Goal: Task Accomplishment & Management: Use online tool/utility

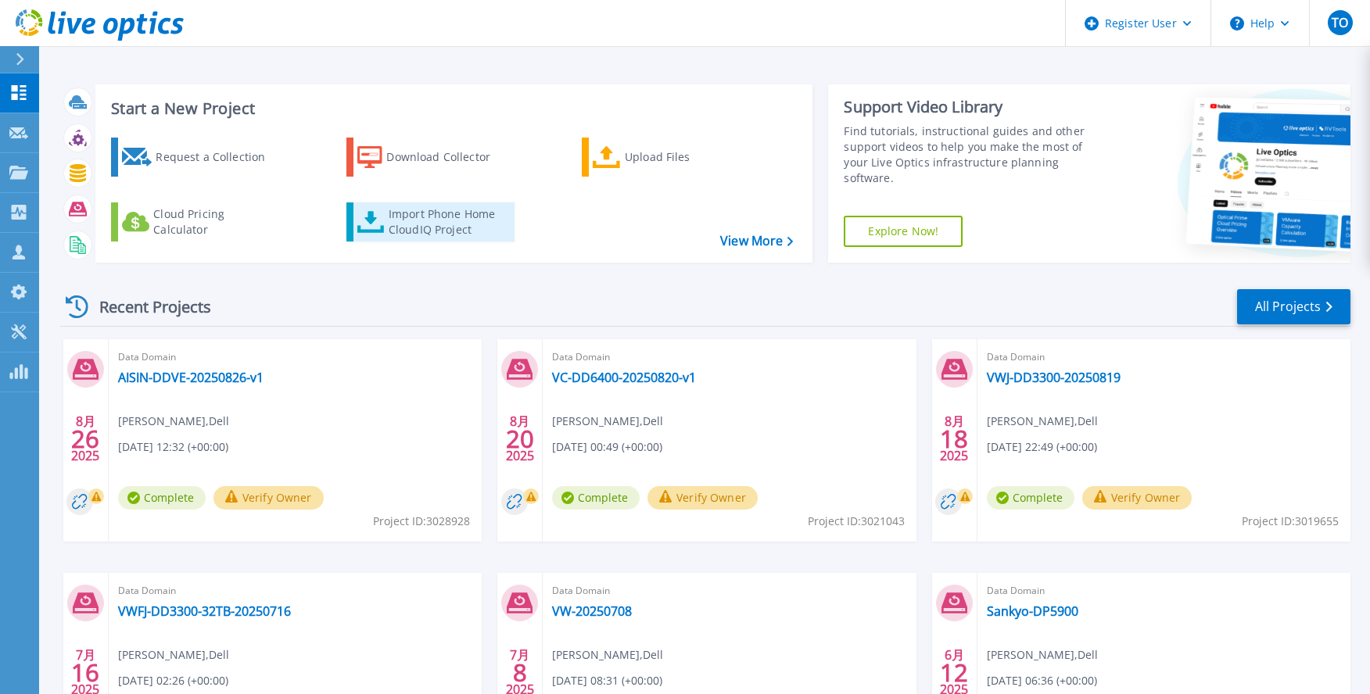
click at [444, 225] on div "Import Phone Home CloudIQ Project" at bounding box center [450, 221] width 122 height 31
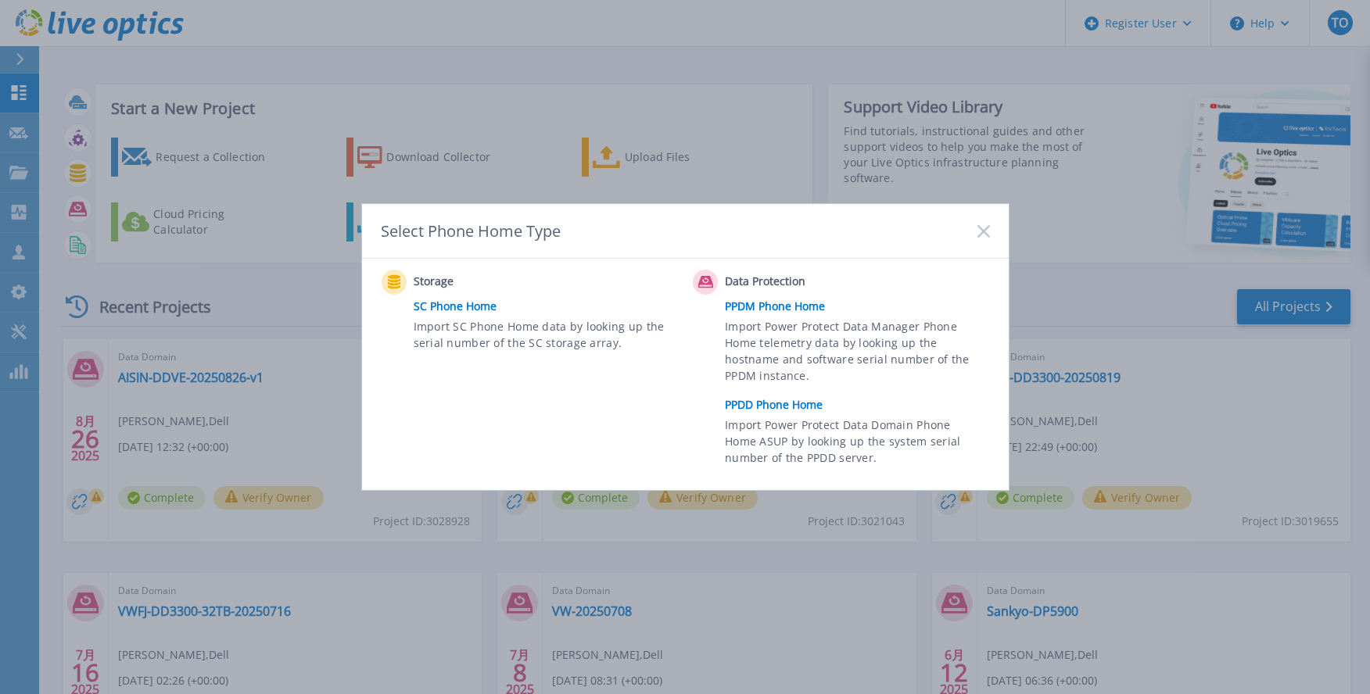
click at [766, 406] on link "PPDD Phone Home" at bounding box center [861, 404] width 272 height 23
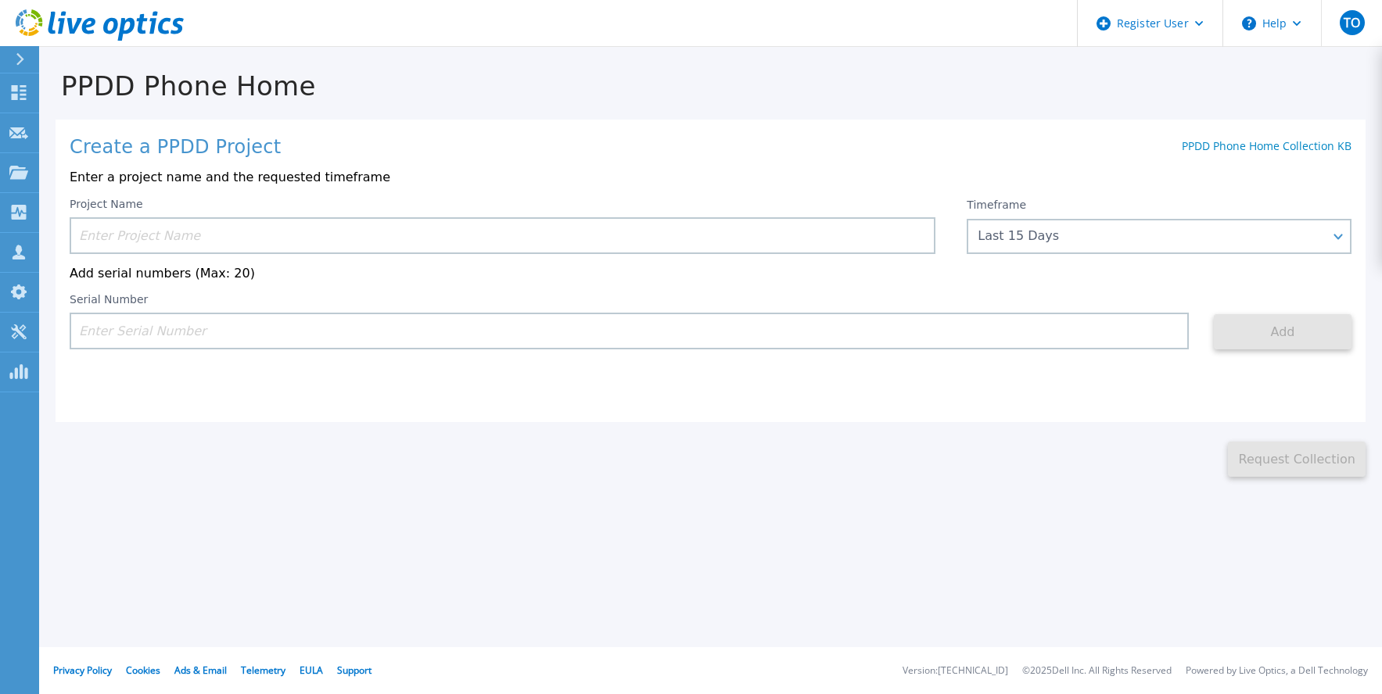
click at [600, 231] on input at bounding box center [503, 235] width 866 height 37
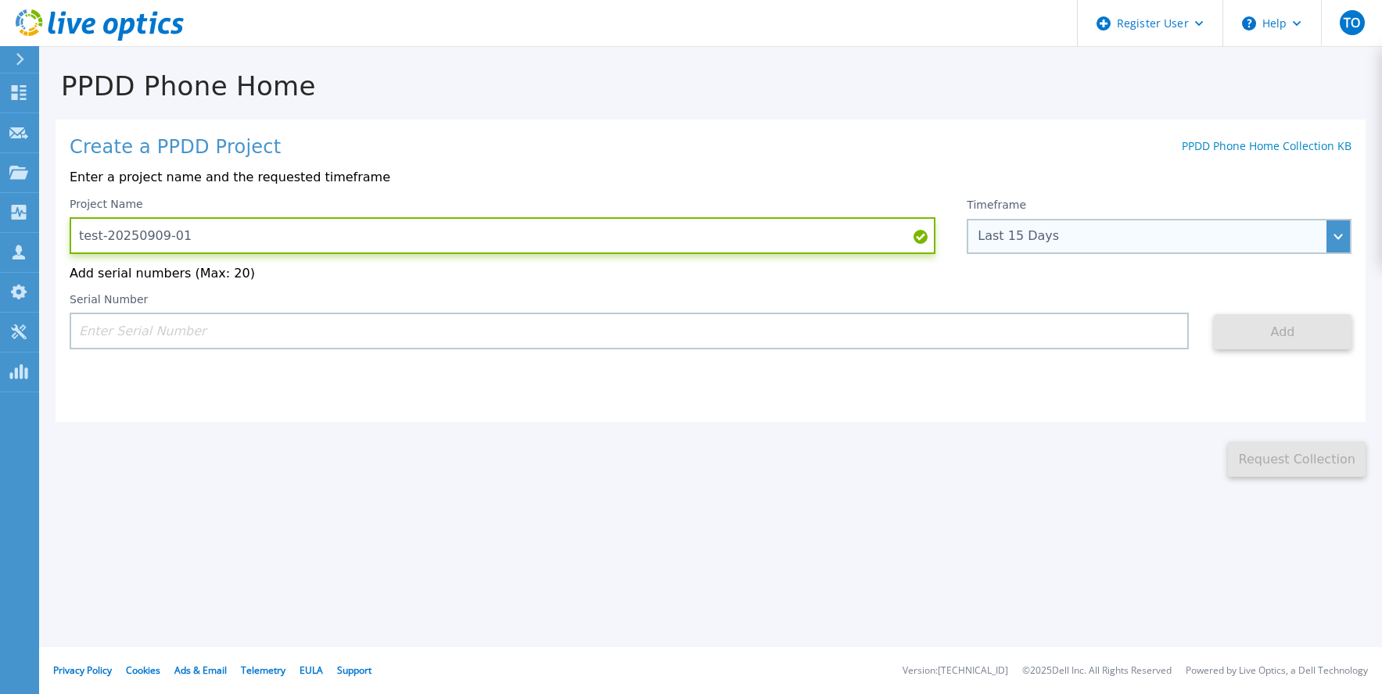
type input "test-20250909-01"
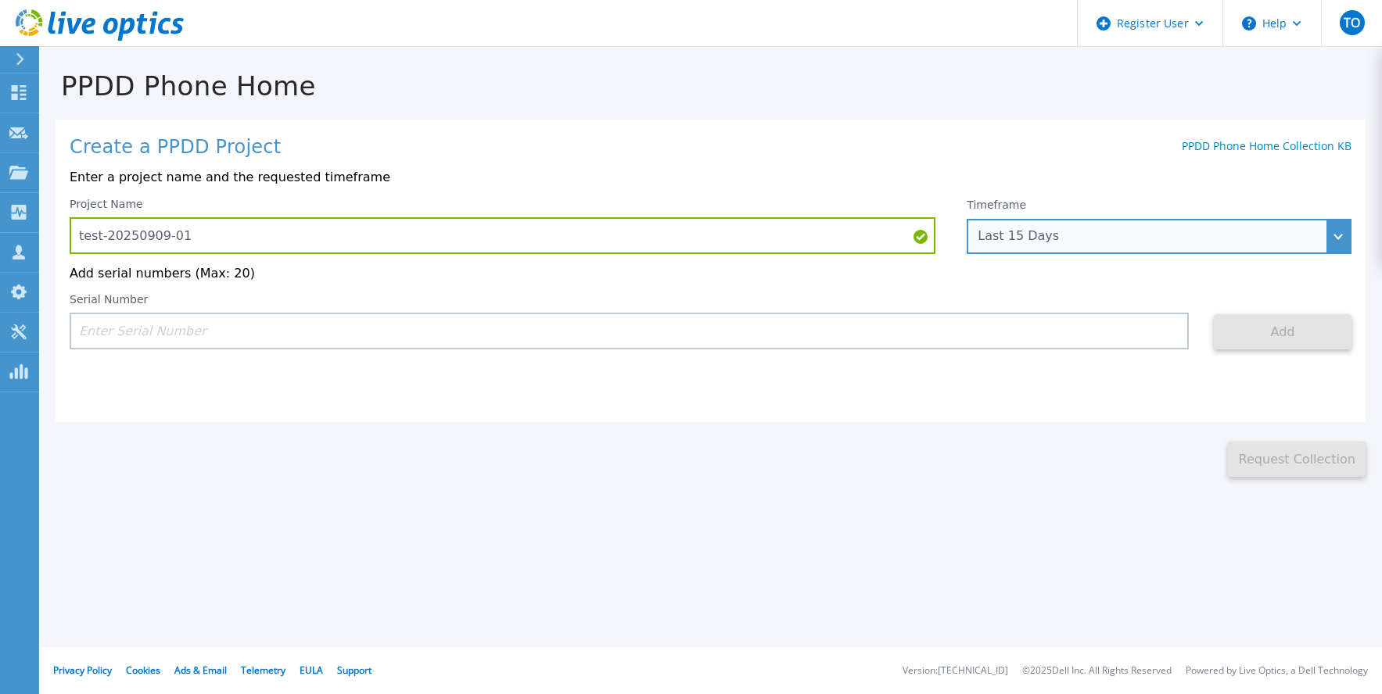
click at [1062, 243] on div "Last 15 Days" at bounding box center [1150, 236] width 346 height 14
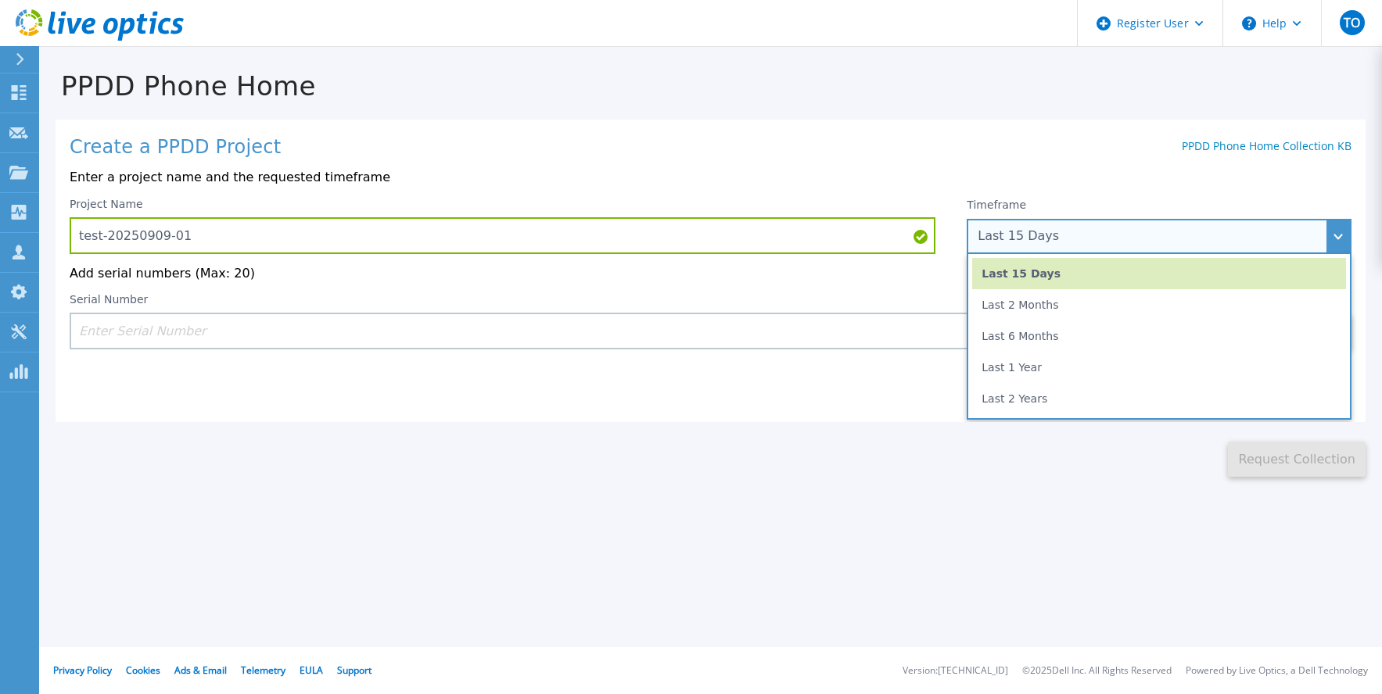
click at [1062, 243] on div "Last 15 Days" at bounding box center [1150, 236] width 346 height 14
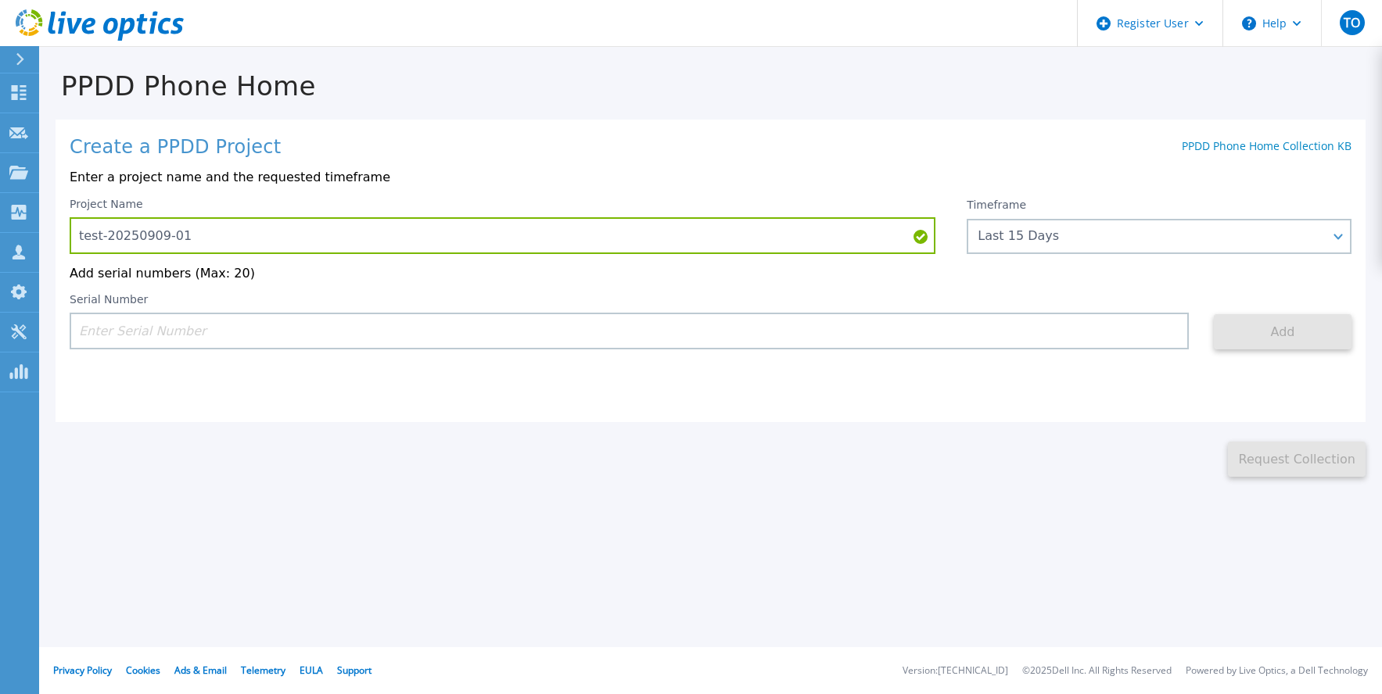
click at [890, 333] on input at bounding box center [629, 331] width 1119 height 37
paste input "DE400242908975"
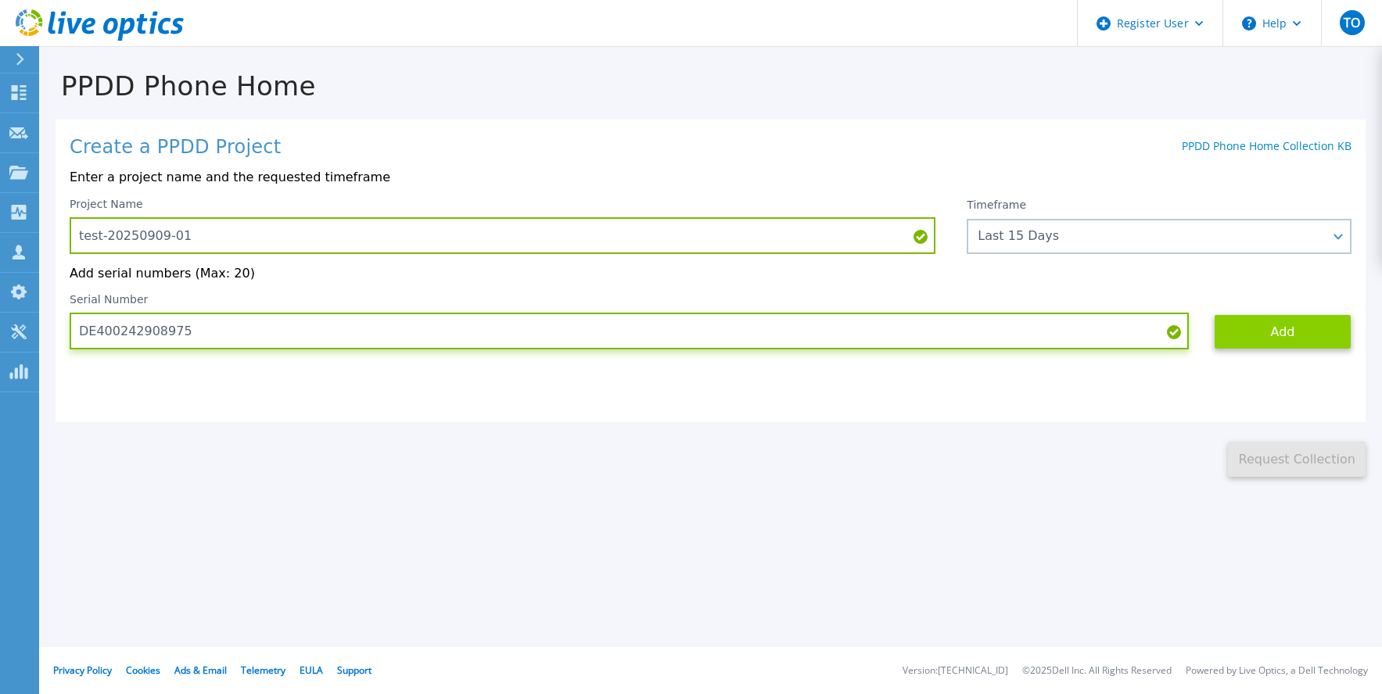
type input "DE400242908975"
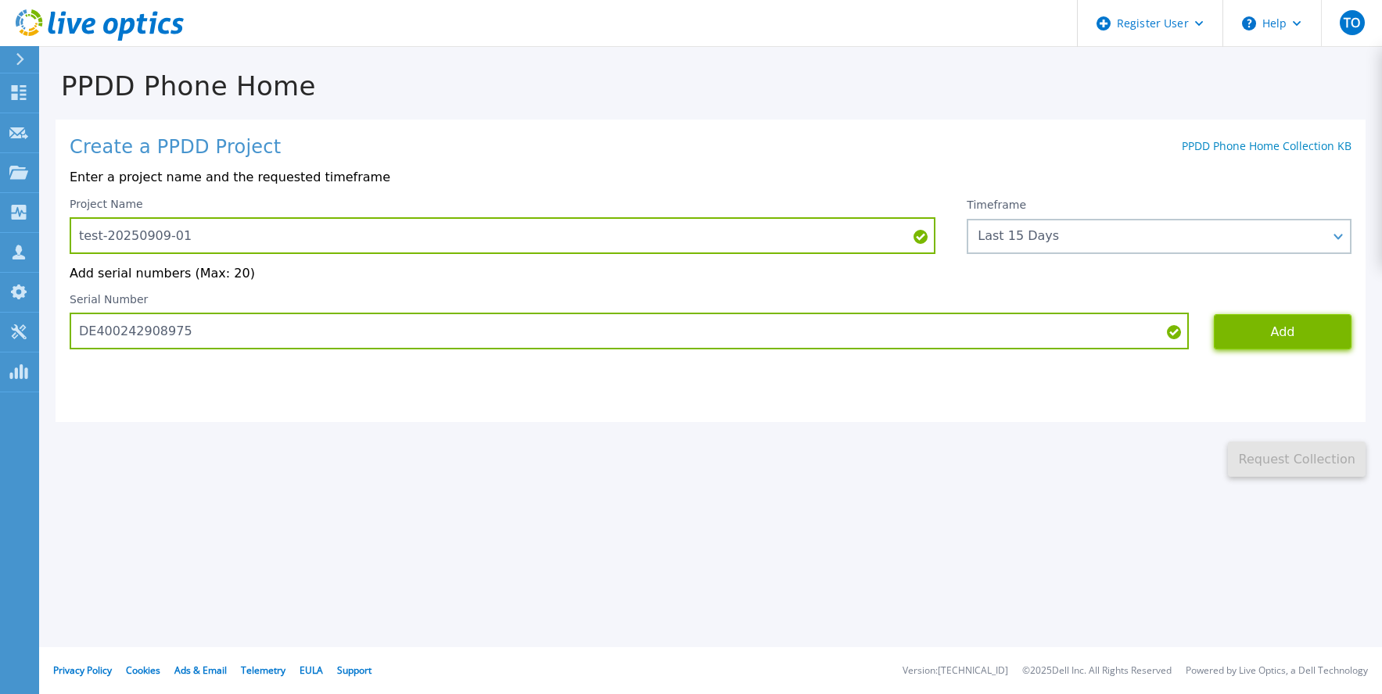
click at [1278, 333] on button "Add" at bounding box center [1283, 331] width 138 height 35
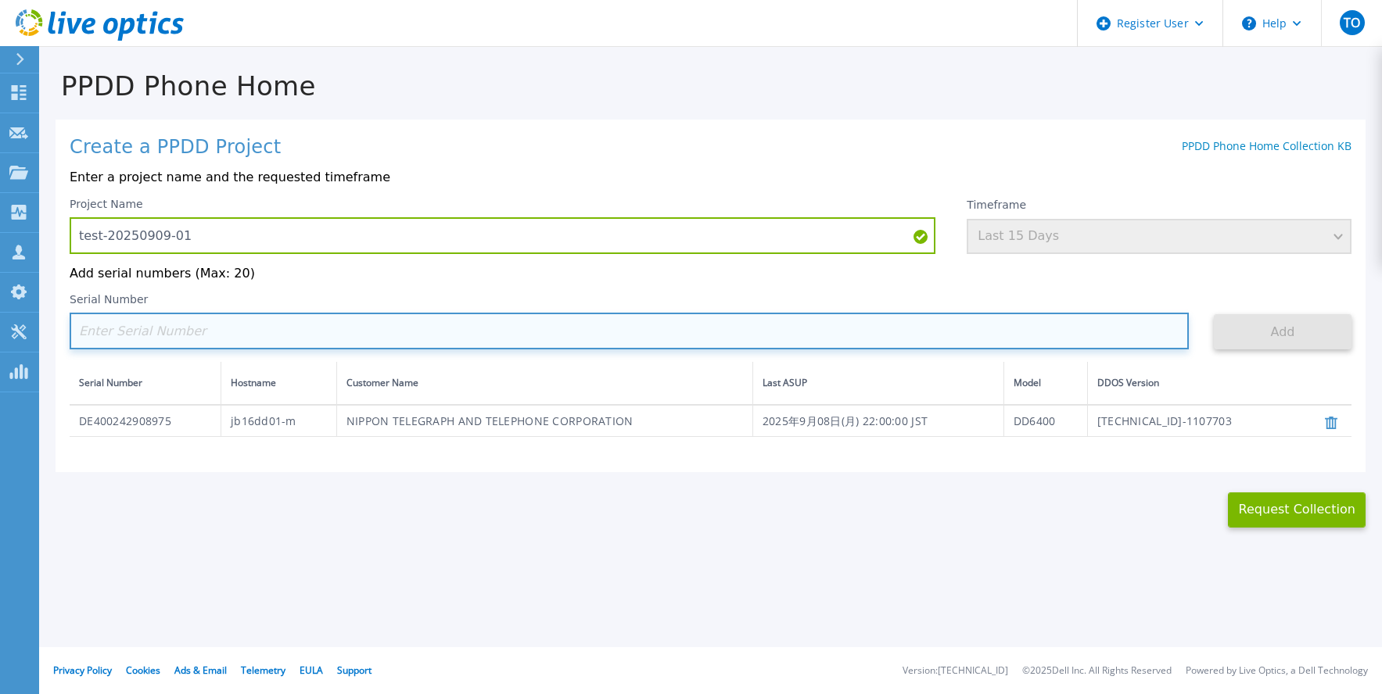
click at [633, 330] on input at bounding box center [629, 331] width 1119 height 37
paste input "DE410252901416"
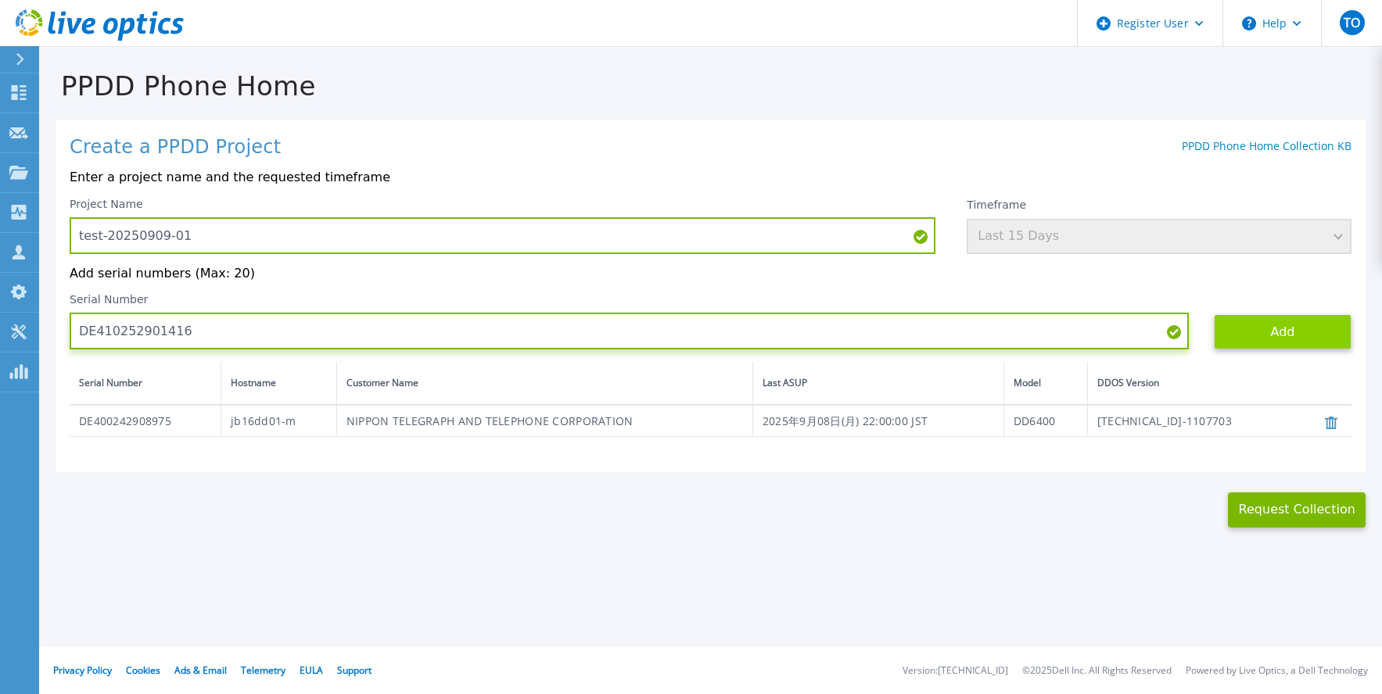
type input "DE410252901416"
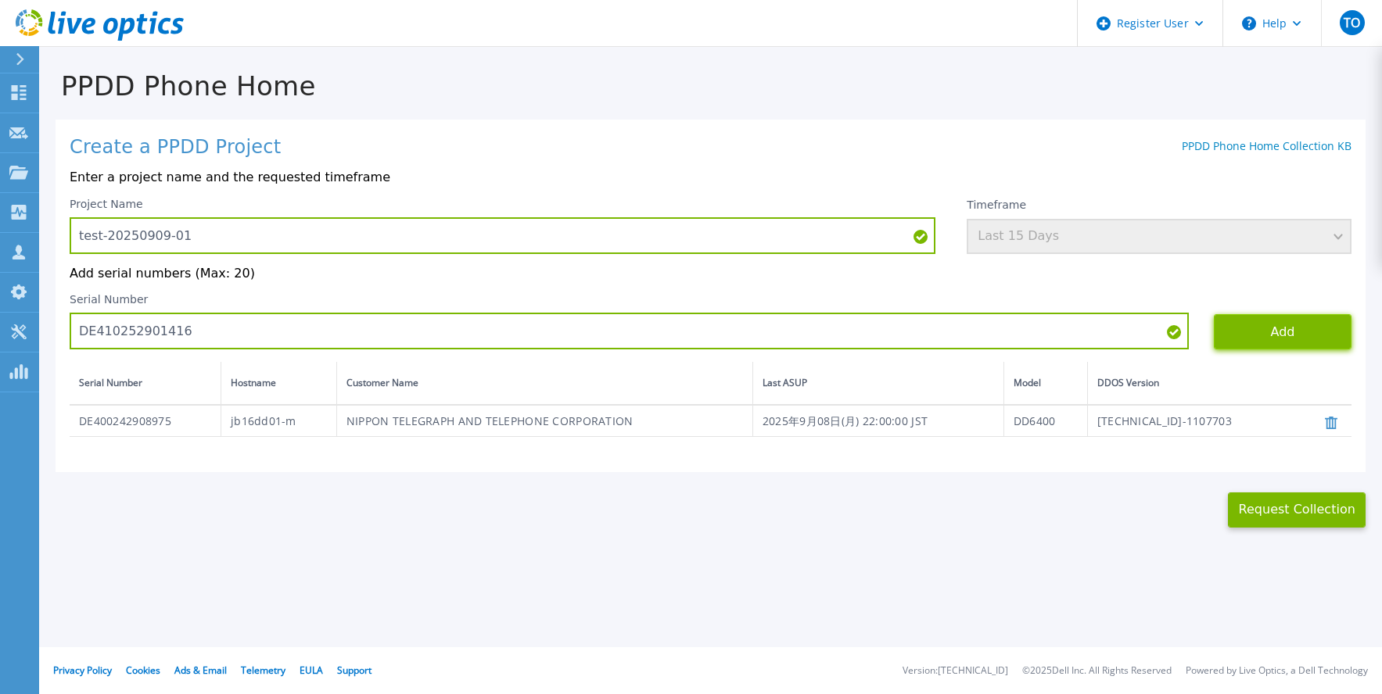
click at [1275, 335] on button "Add" at bounding box center [1283, 331] width 138 height 35
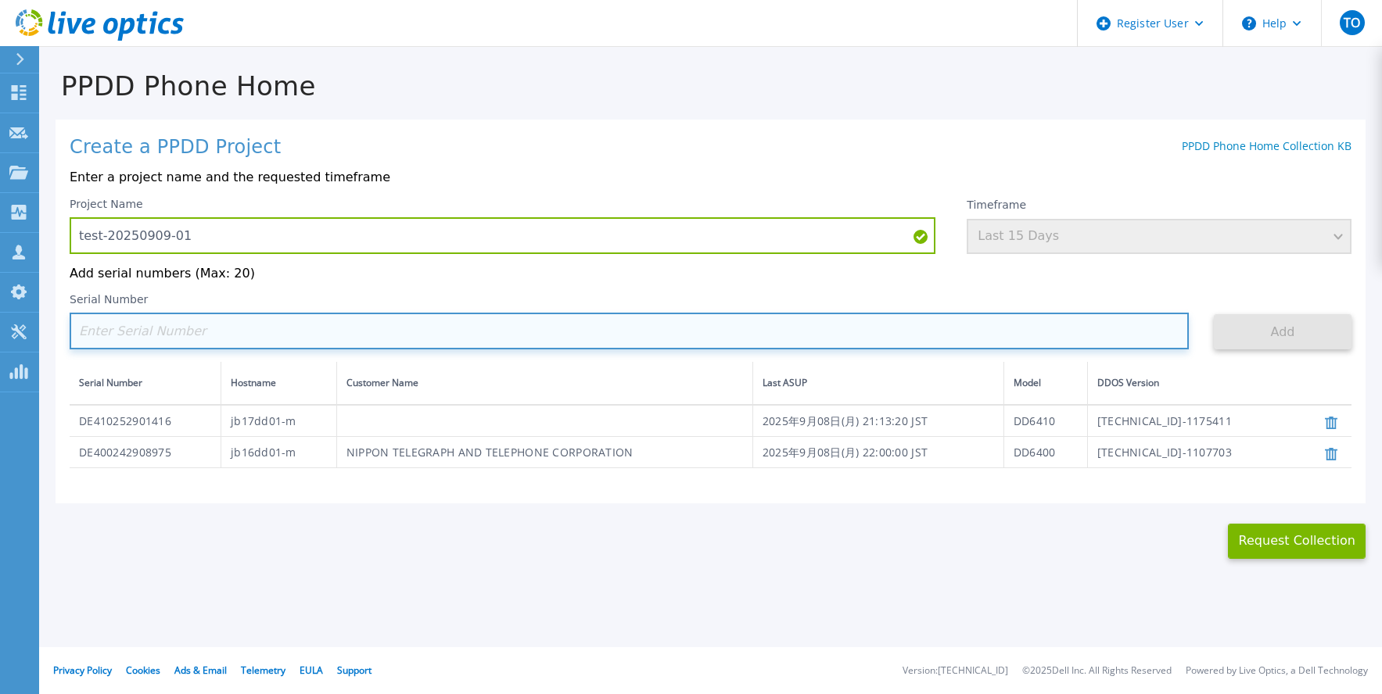
click at [737, 324] on input at bounding box center [629, 331] width 1119 height 37
paste input "DE400242908976"
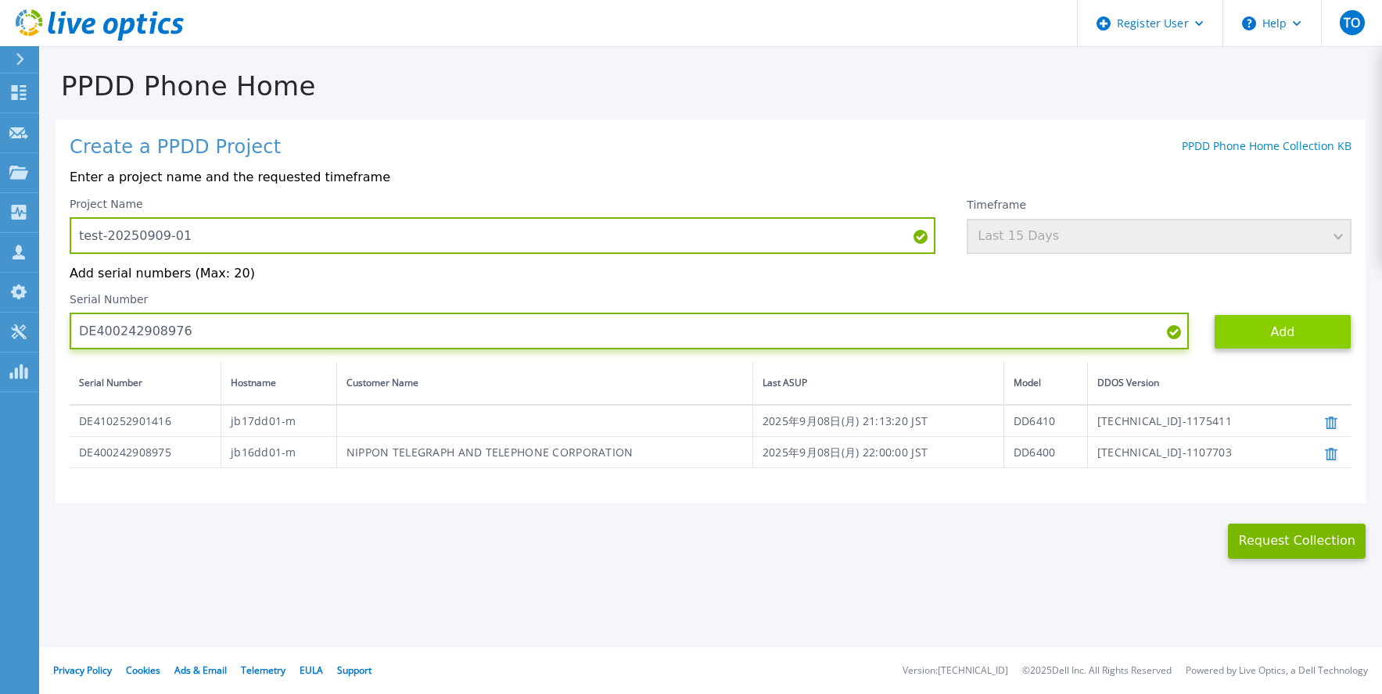
type input "DE400242908976"
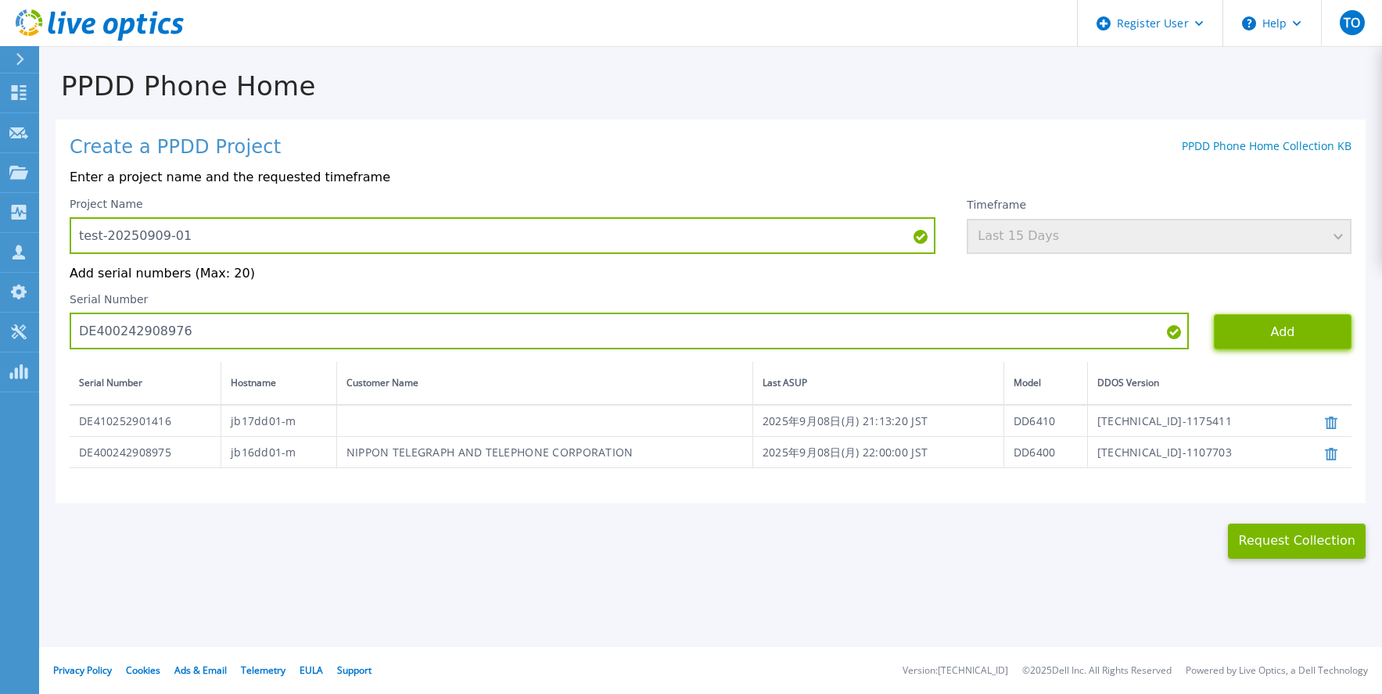
click at [1267, 339] on button "Add" at bounding box center [1283, 331] width 138 height 35
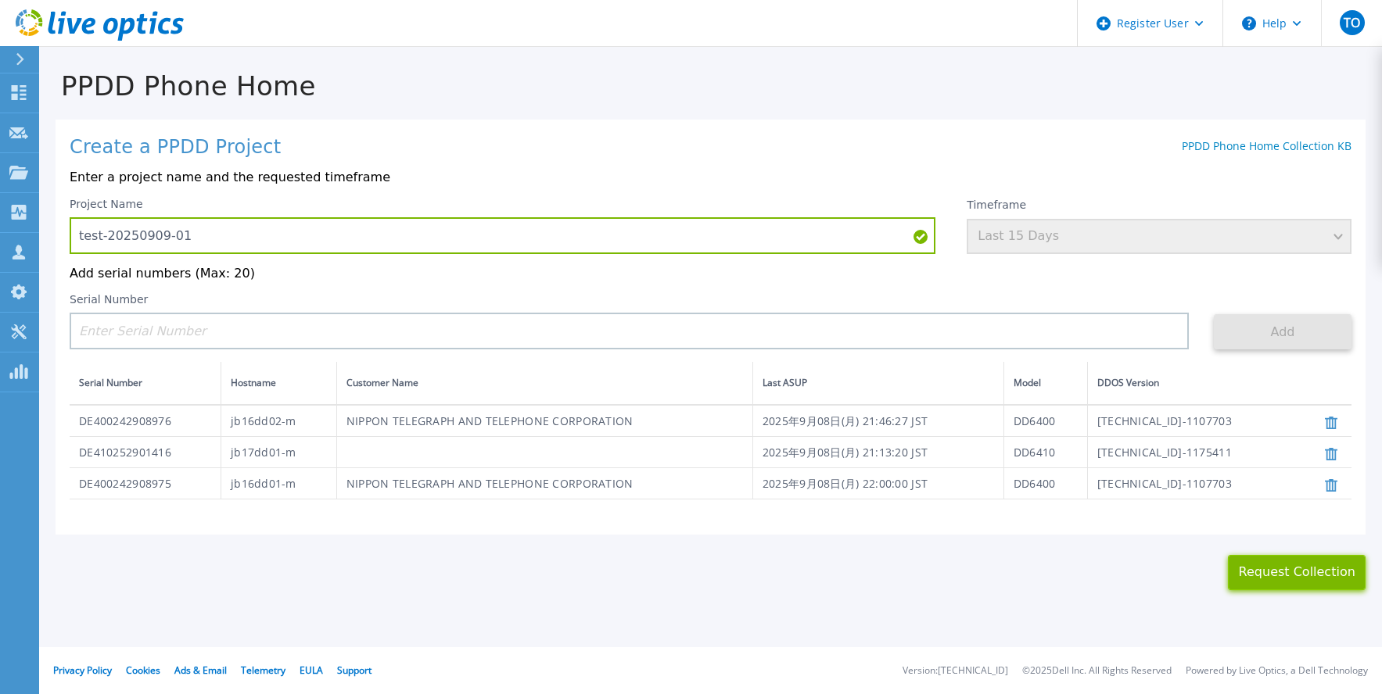
click at [1290, 573] on button "Request Collection" at bounding box center [1297, 572] width 138 height 35
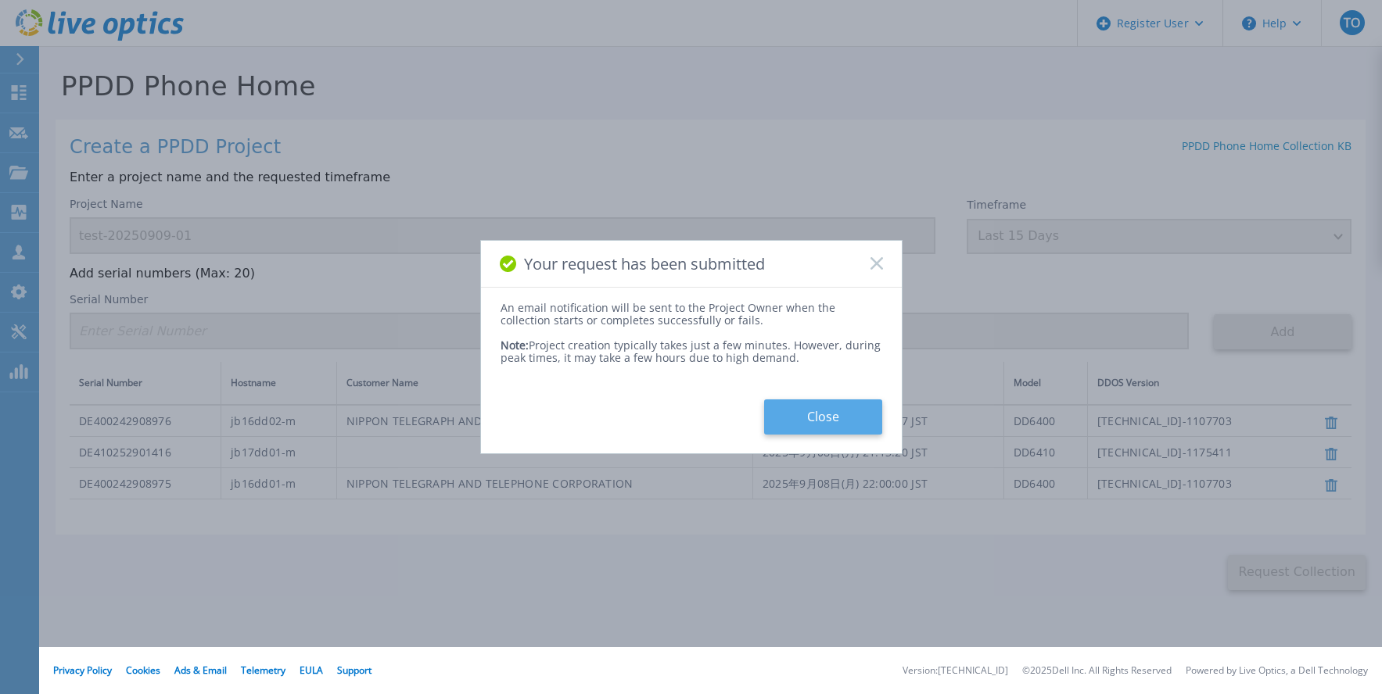
click at [820, 416] on button "Close" at bounding box center [823, 417] width 118 height 35
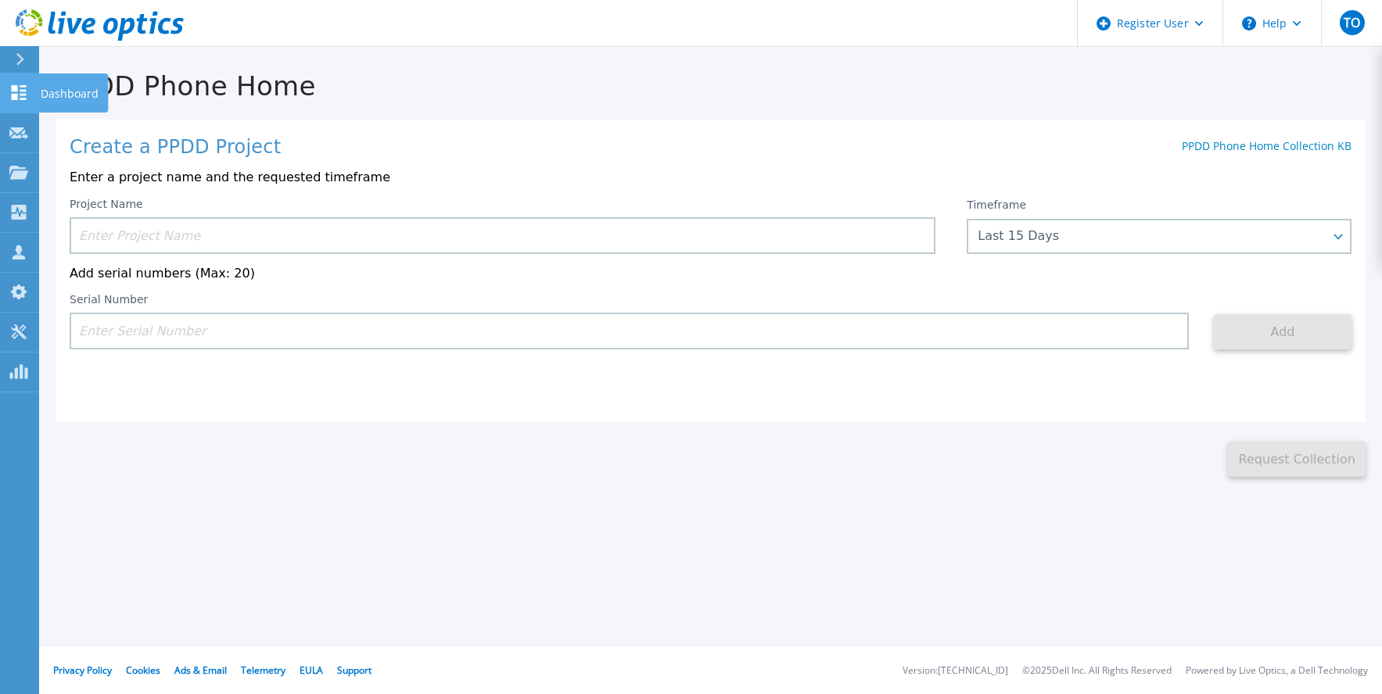
click at [30, 96] on link "Dashboard Dashboard" at bounding box center [19, 94] width 39 height 40
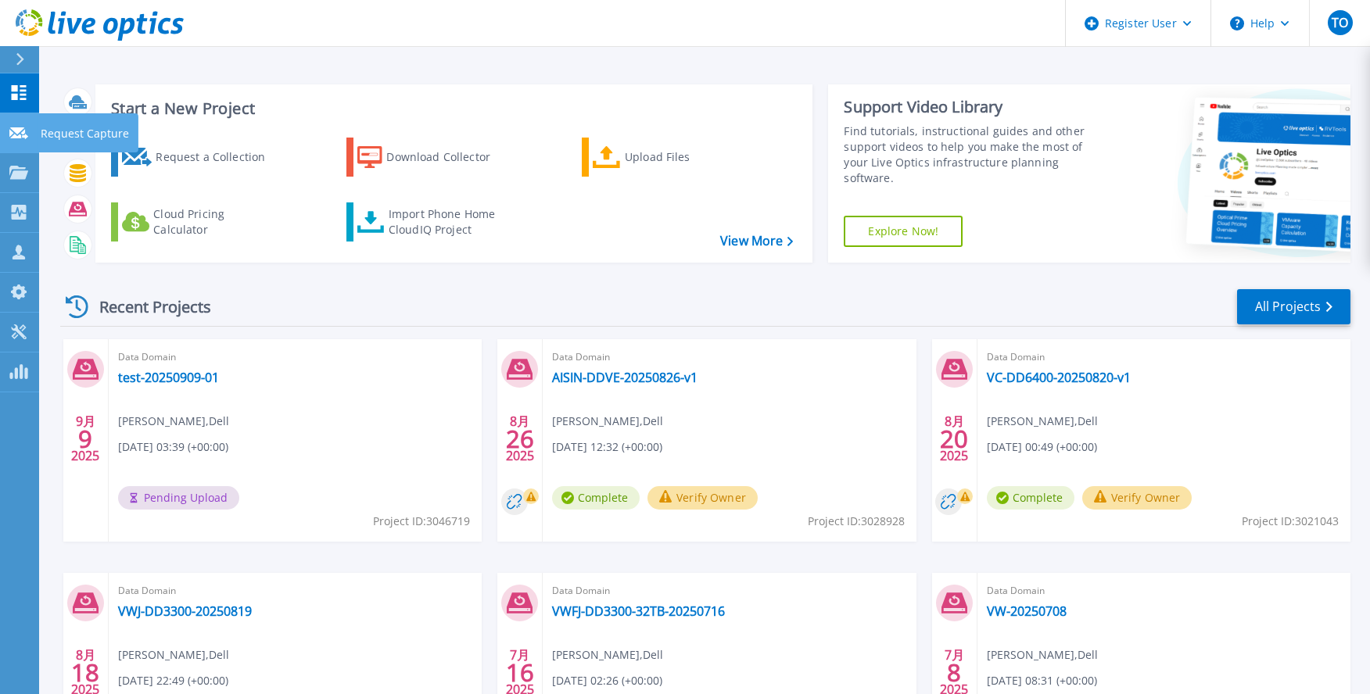
click at [27, 134] on icon at bounding box center [18, 133] width 19 height 12
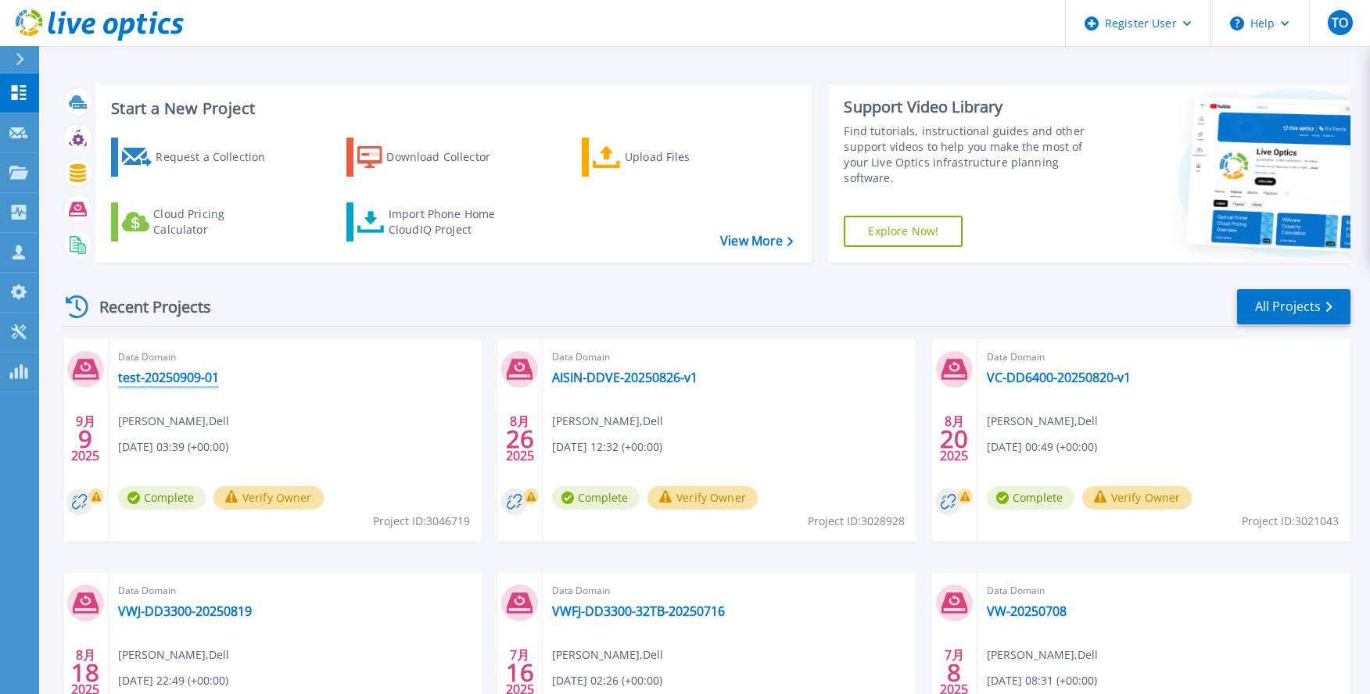
click at [181, 374] on link "test-20250909-01" at bounding box center [168, 378] width 101 height 16
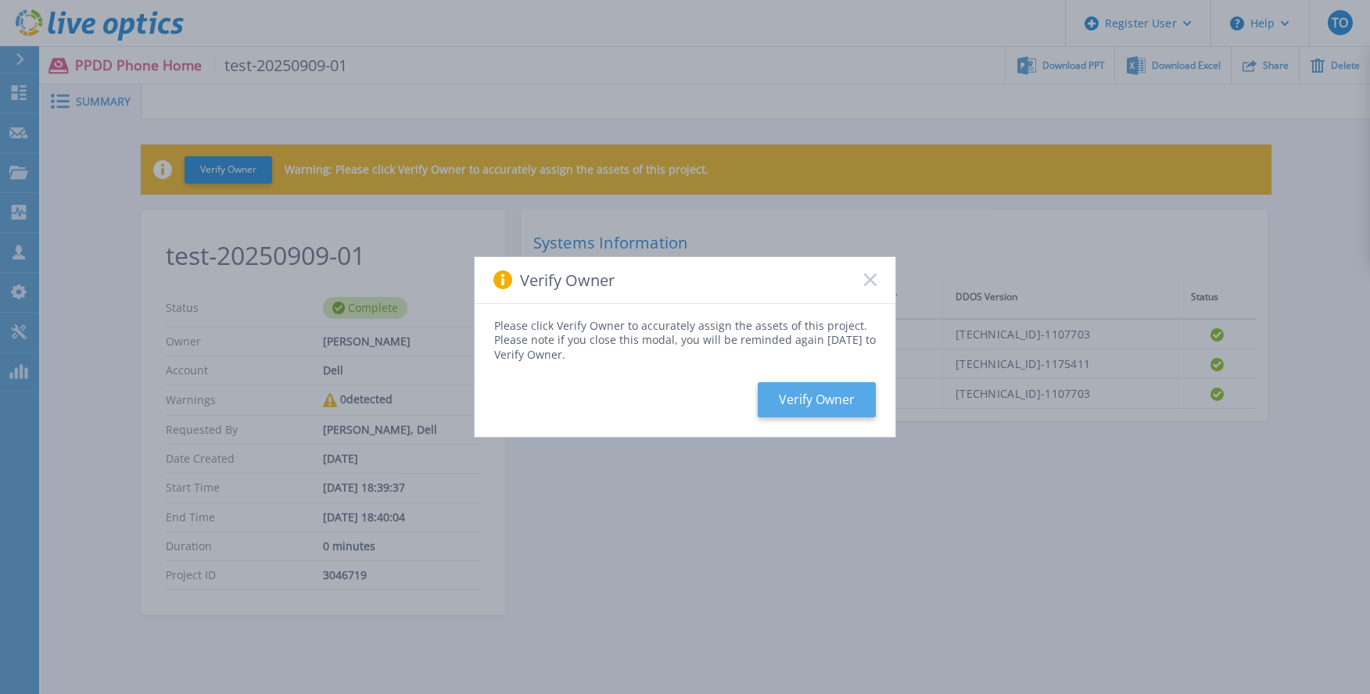
click at [838, 396] on button "Verify Owner" at bounding box center [817, 399] width 118 height 35
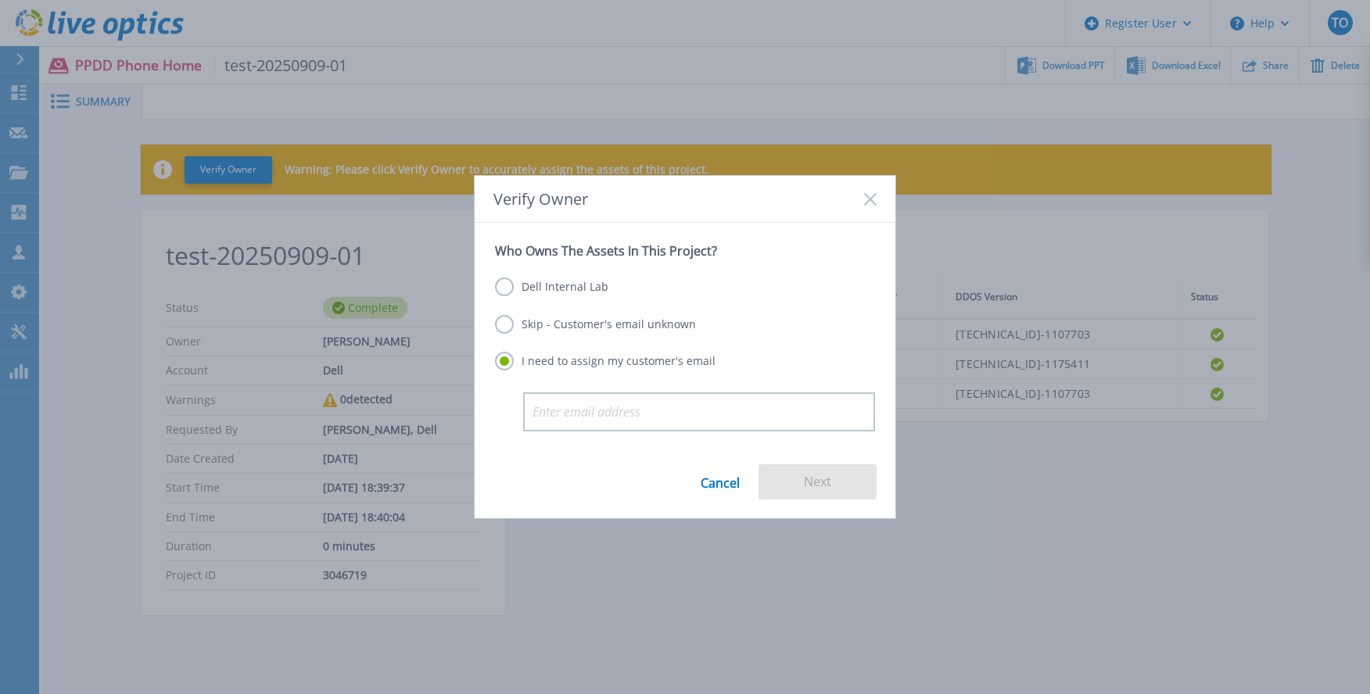
click at [634, 332] on label "Skip - Customer's email unknown" at bounding box center [595, 324] width 201 height 19
click at [0, 0] on input "Skip - Customer's email unknown" at bounding box center [0, 0] width 0 height 0
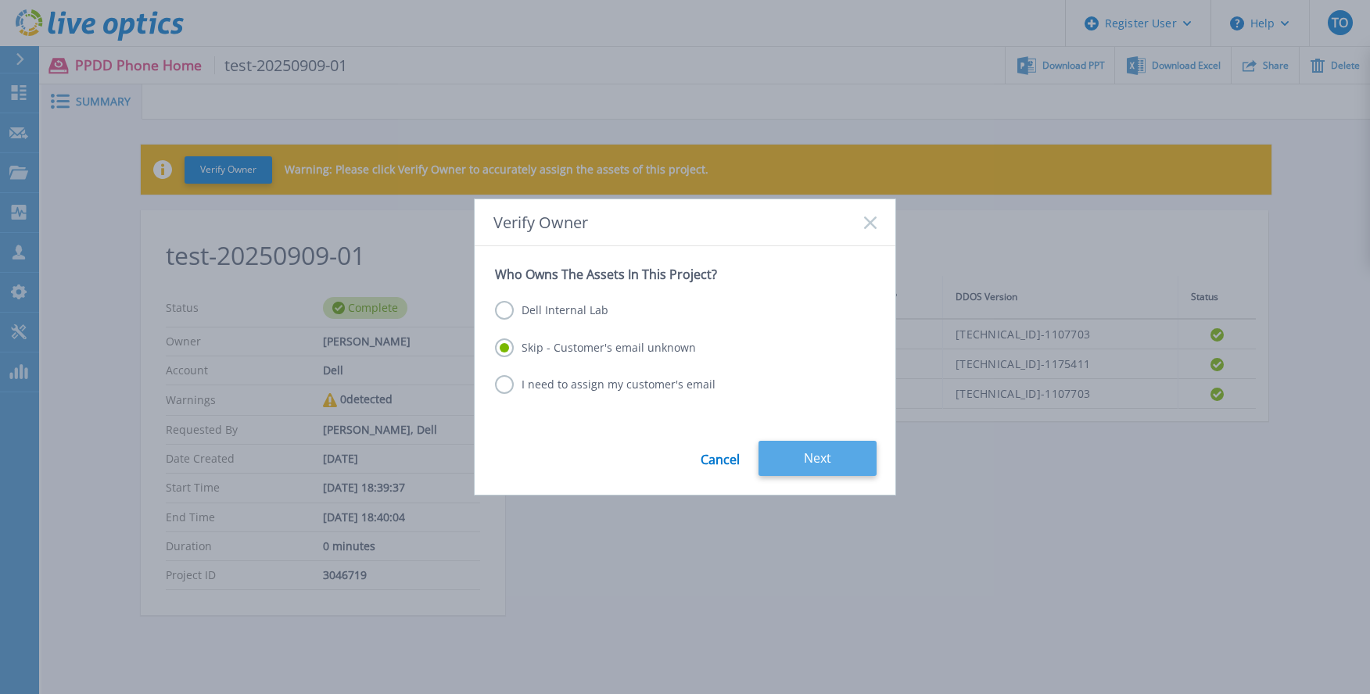
click at [811, 456] on button "Next" at bounding box center [817, 458] width 118 height 35
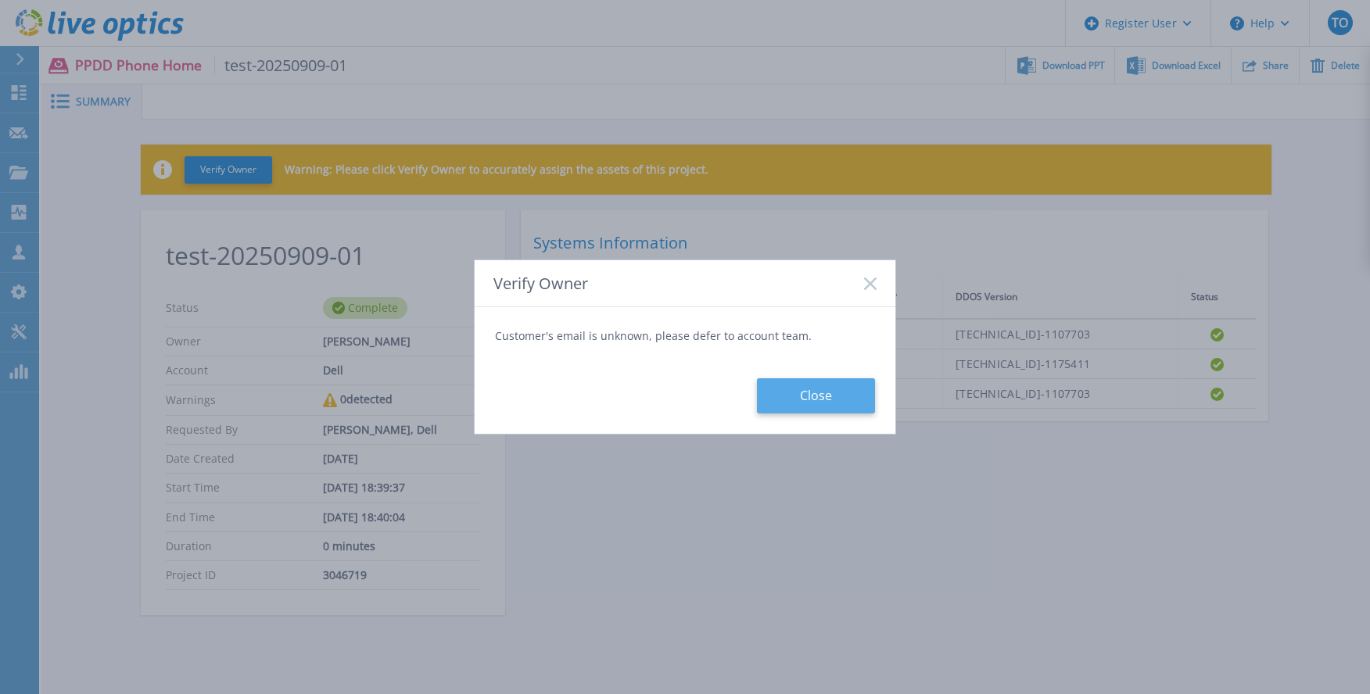
click at [823, 396] on button "Close" at bounding box center [816, 395] width 118 height 35
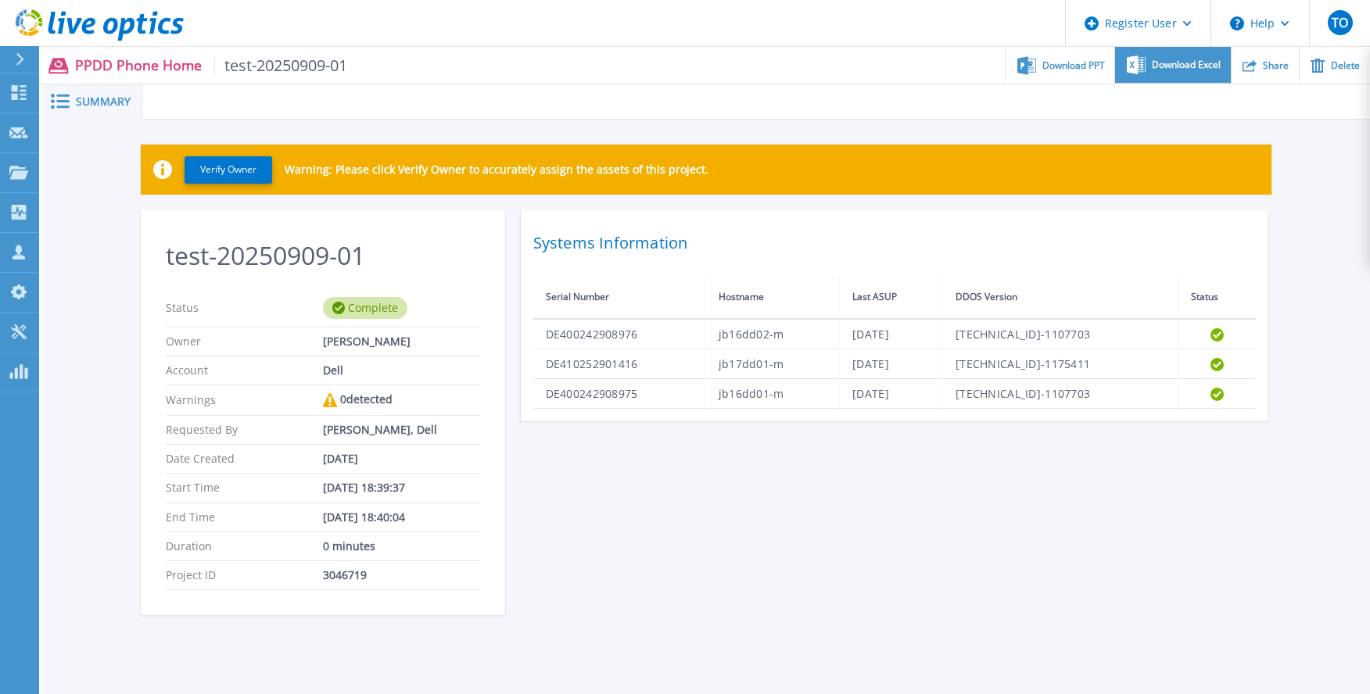
click at [1185, 53] on div "Download Excel" at bounding box center [1172, 65] width 115 height 37
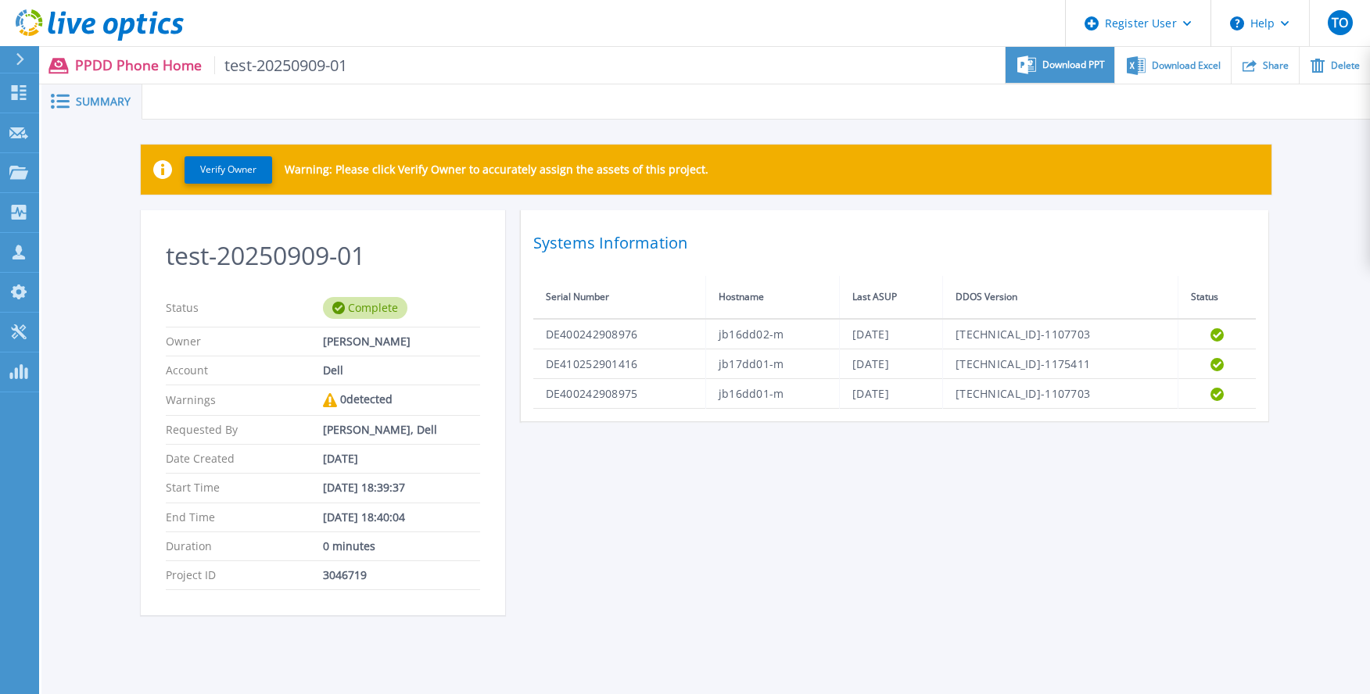
click at [1071, 70] on span "Download PPT" at bounding box center [1073, 64] width 63 height 9
